Goal: Find specific page/section: Find specific page/section

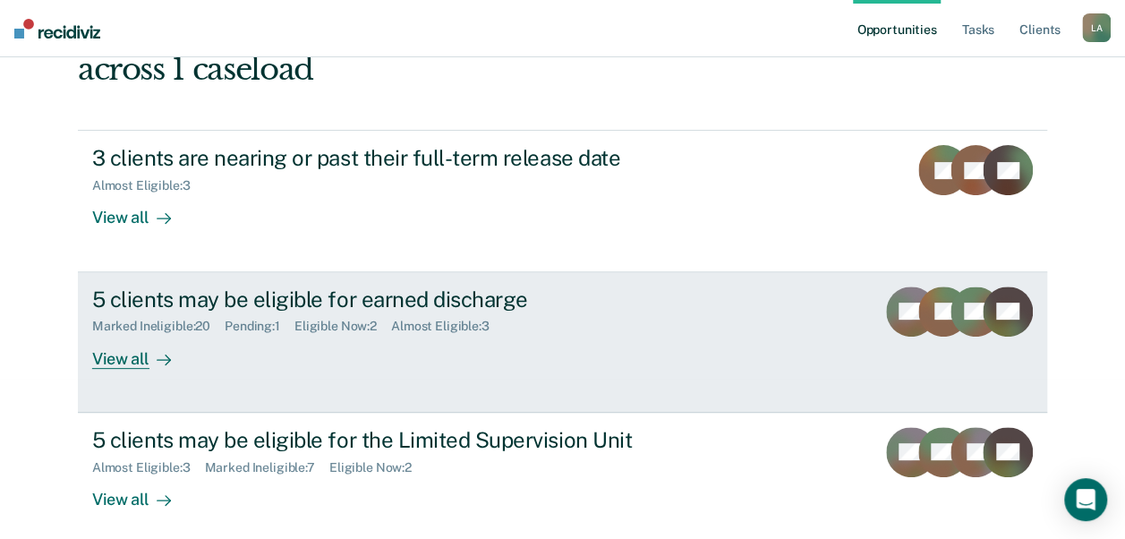
scroll to position [155, 0]
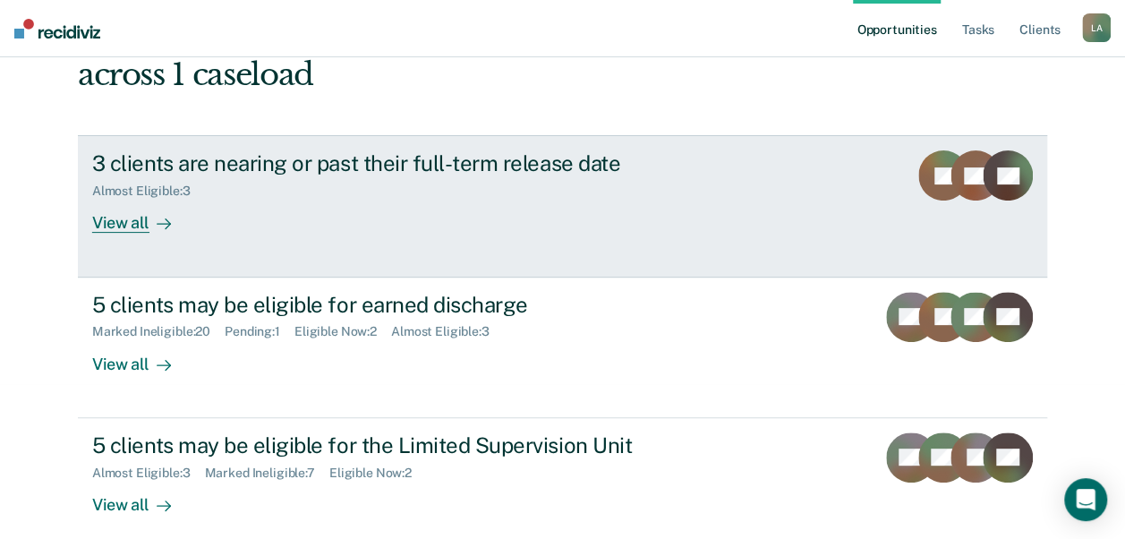
click at [554, 216] on div "3 clients are nearing or past their full-term release date Almost Eligible : 3 …" at bounding box center [427, 191] width 671 height 82
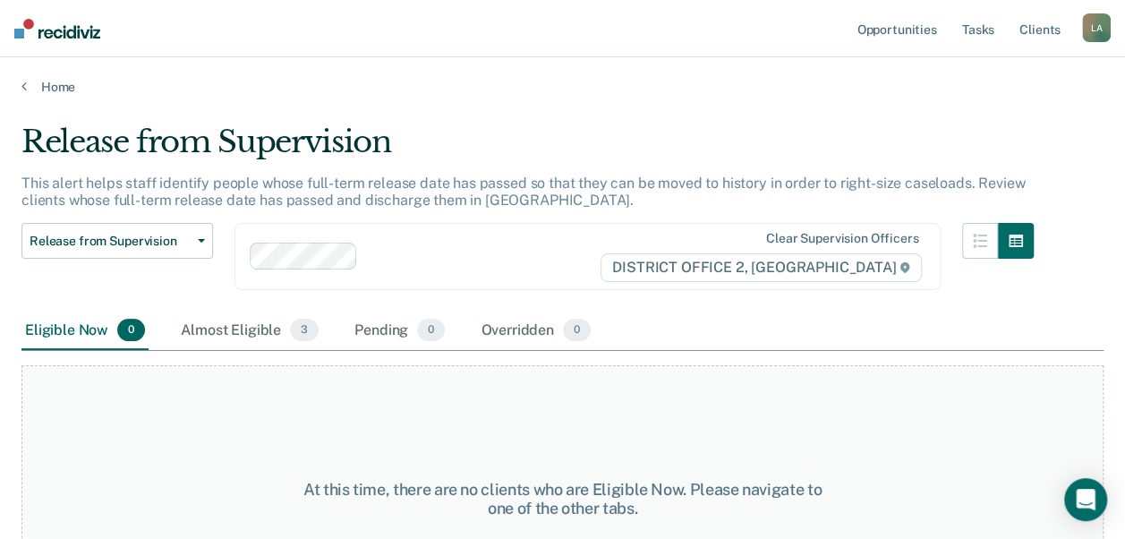
scroll to position [92, 0]
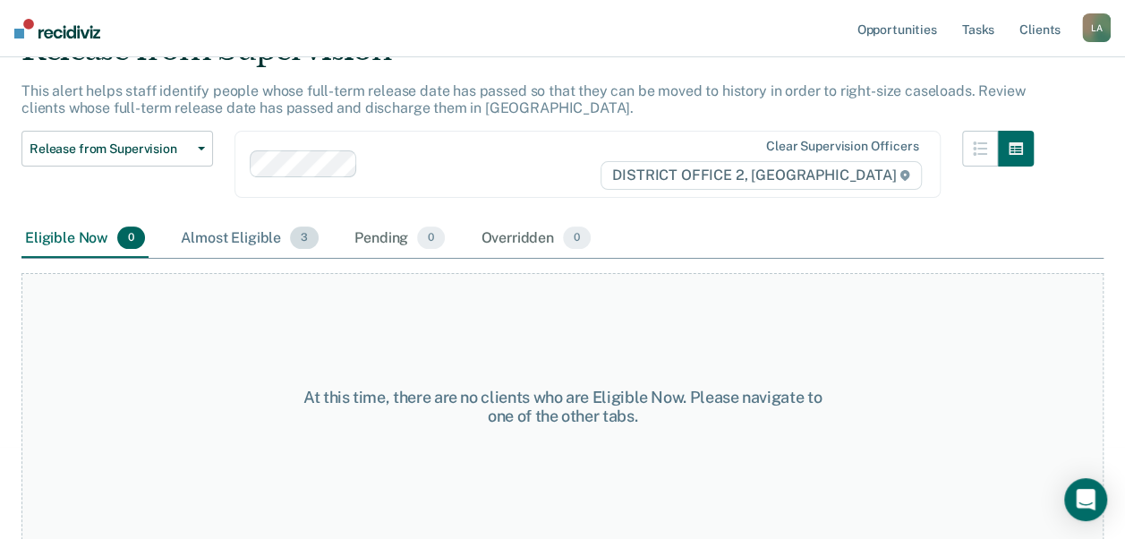
click at [243, 220] on div "Almost Eligible 3" at bounding box center [249, 238] width 145 height 39
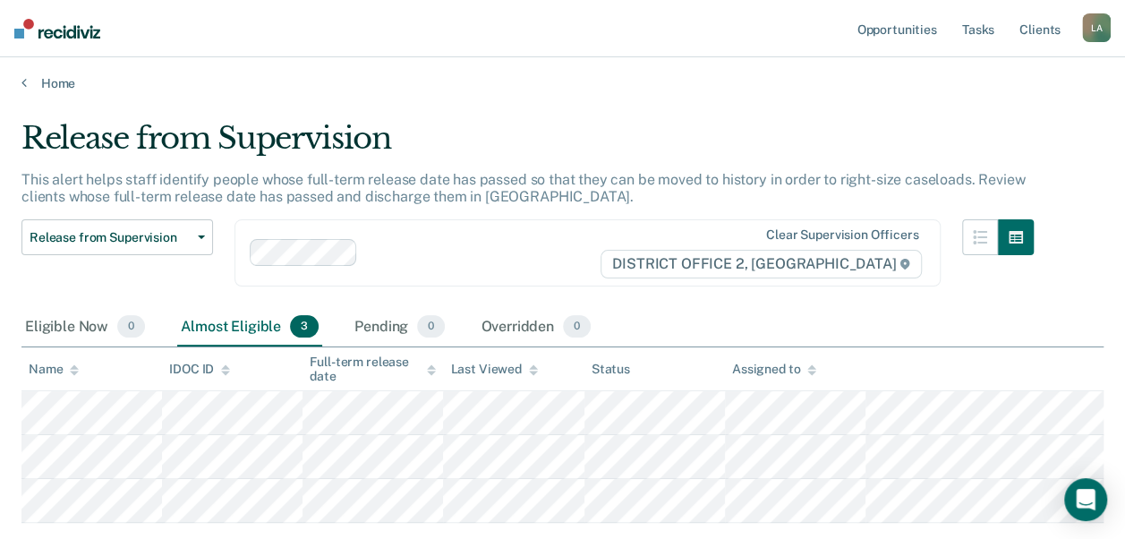
scroll to position [0, 0]
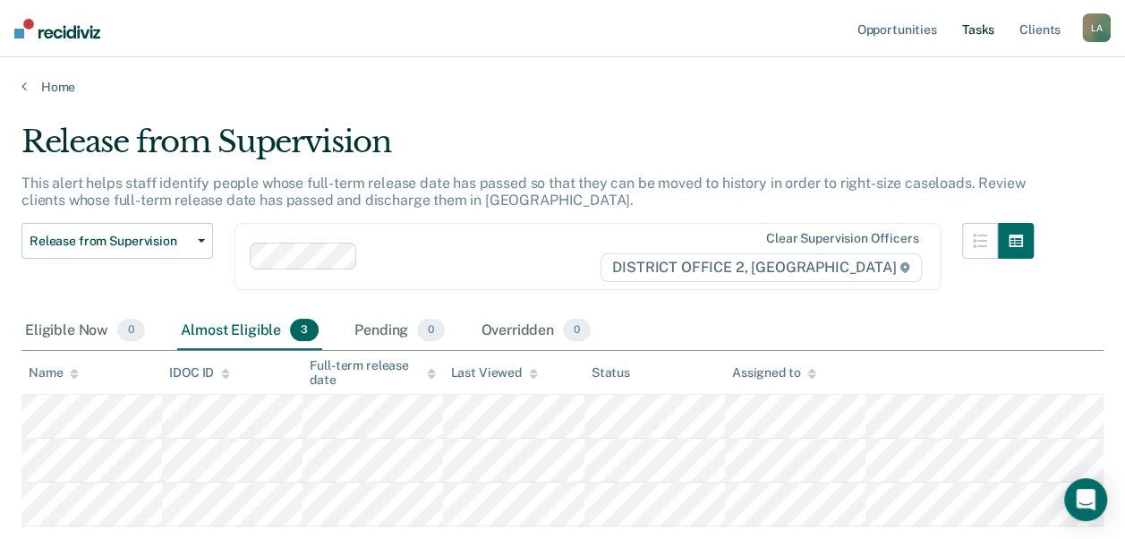
click at [966, 30] on link "Tasks" at bounding box center [977, 28] width 39 height 57
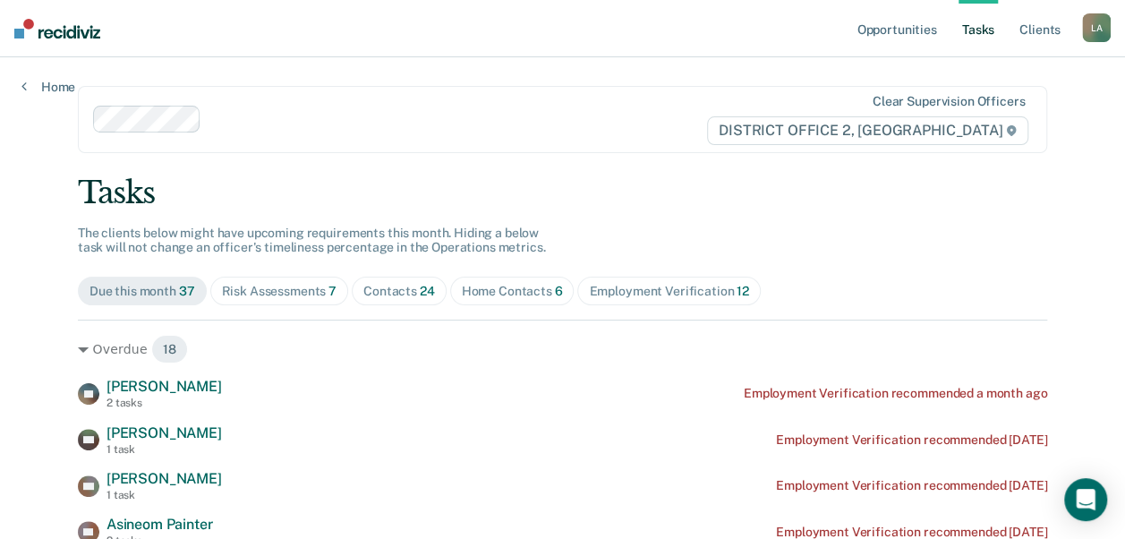
click at [539, 289] on div "Home Contacts 6" at bounding box center [512, 291] width 101 height 15
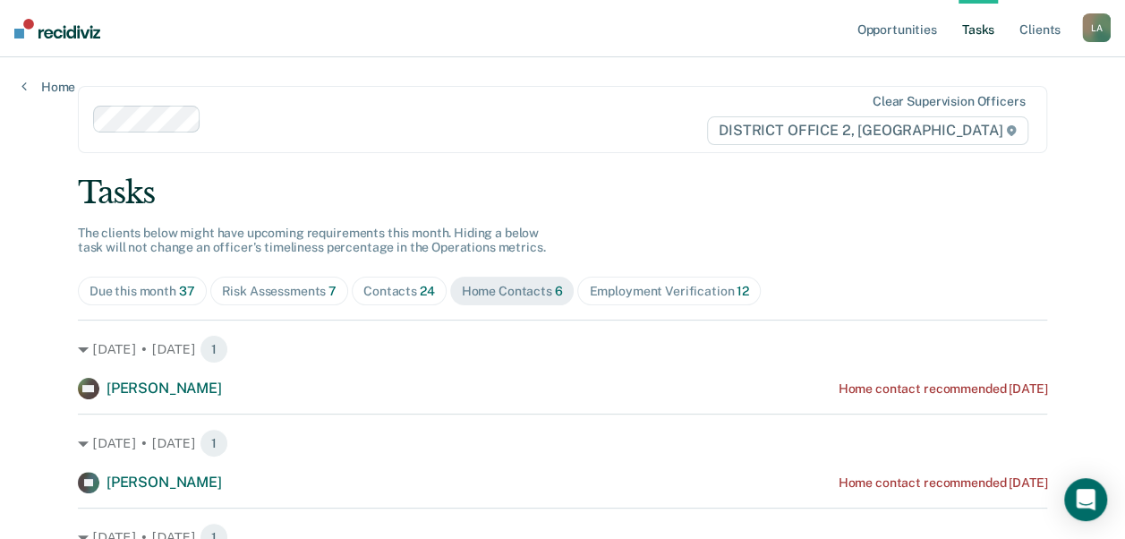
click at [268, 292] on div "Risk Assessments 7" at bounding box center [279, 291] width 115 height 15
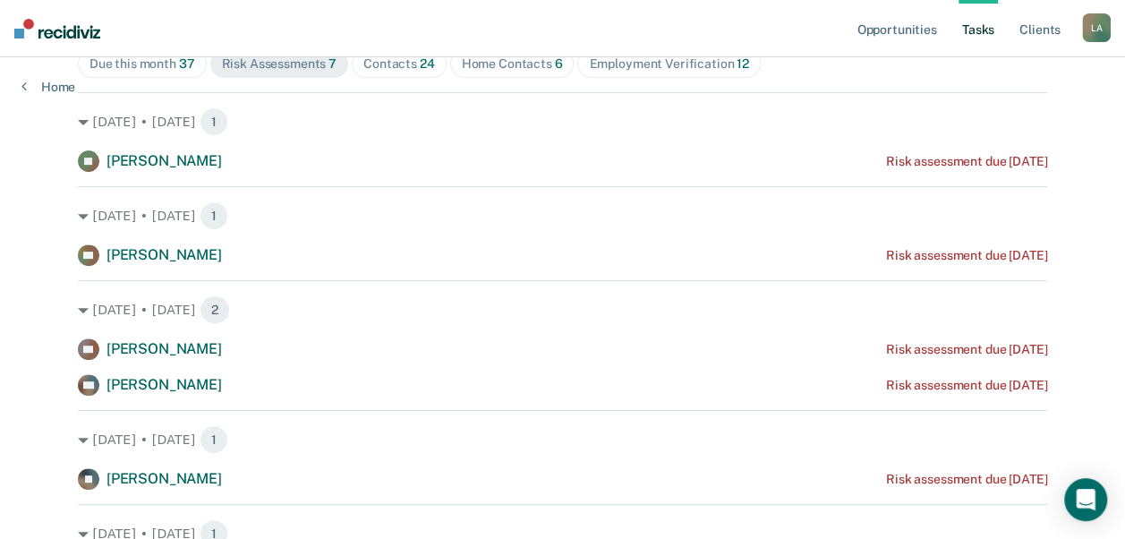
scroll to position [229, 0]
click at [499, 63] on div "Home Contacts 6" at bounding box center [512, 62] width 101 height 15
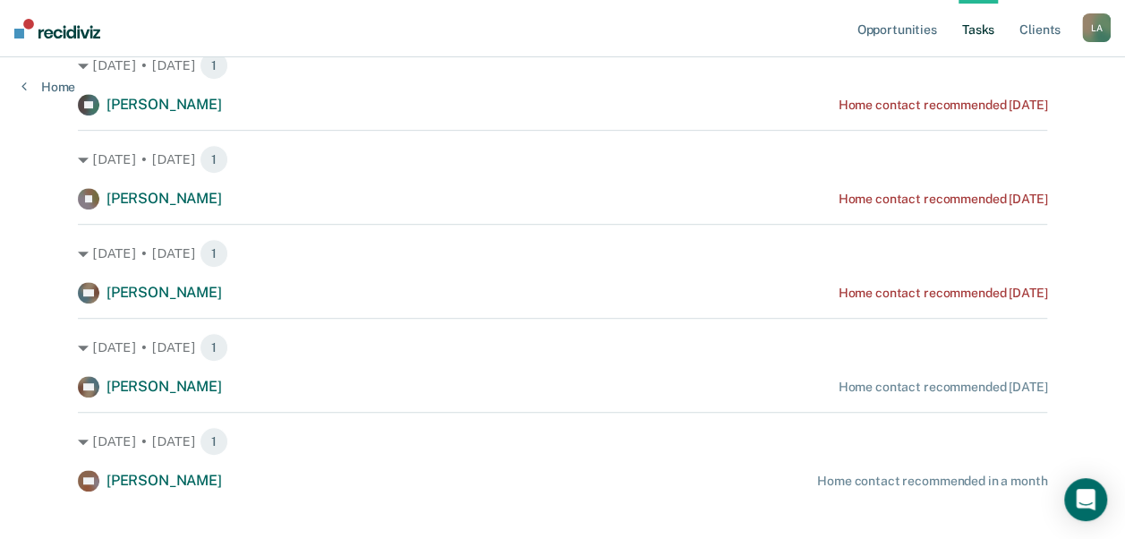
scroll to position [401, 0]
